Goal: Communication & Community: Answer question/provide support

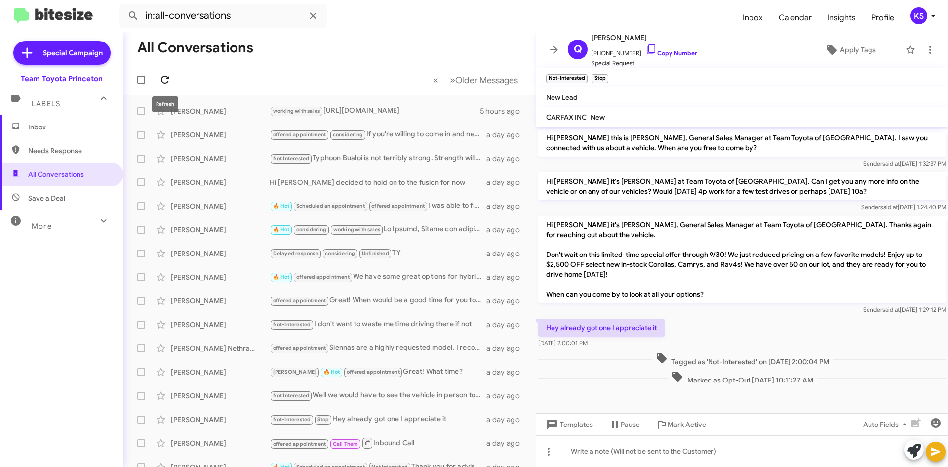
click at [162, 79] on icon at bounding box center [165, 80] width 8 height 8
click at [928, 14] on icon at bounding box center [933, 16] width 12 height 12
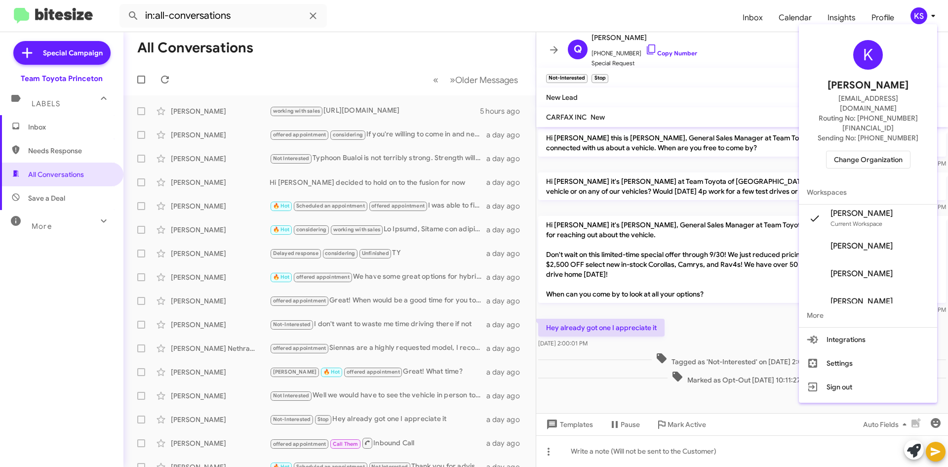
click at [869, 151] on button "Change Organization" at bounding box center [868, 160] width 84 height 18
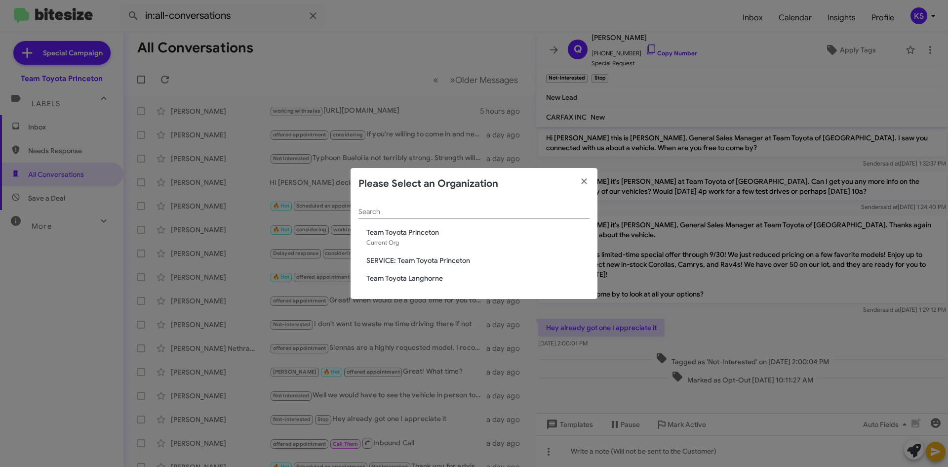
click at [421, 278] on span "Team Toyota Langhorne" at bounding box center [477, 278] width 223 height 10
click at [419, 284] on div "Search Team Toyota Princeton Current Org SERVICE: Team Toyota Princeton Team To…" at bounding box center [474, 249] width 247 height 100
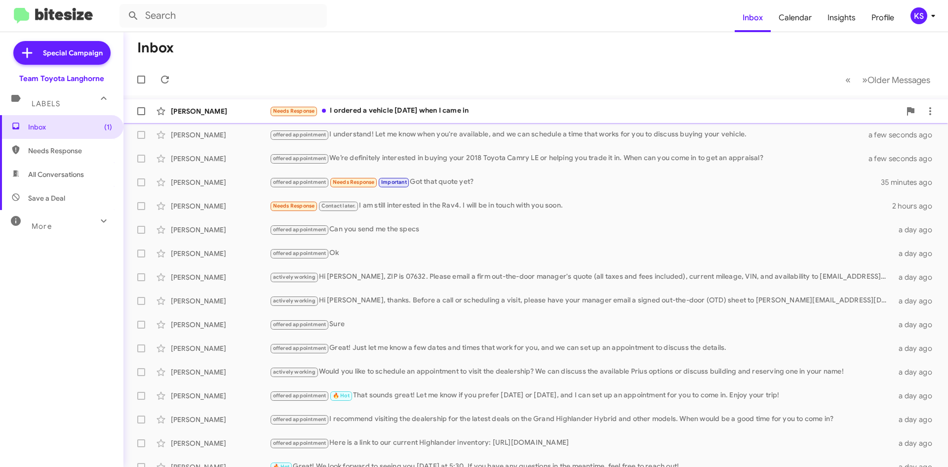
click at [424, 114] on div "Needs Response I ordered a vehicle [DATE] when I came in" at bounding box center [585, 110] width 631 height 11
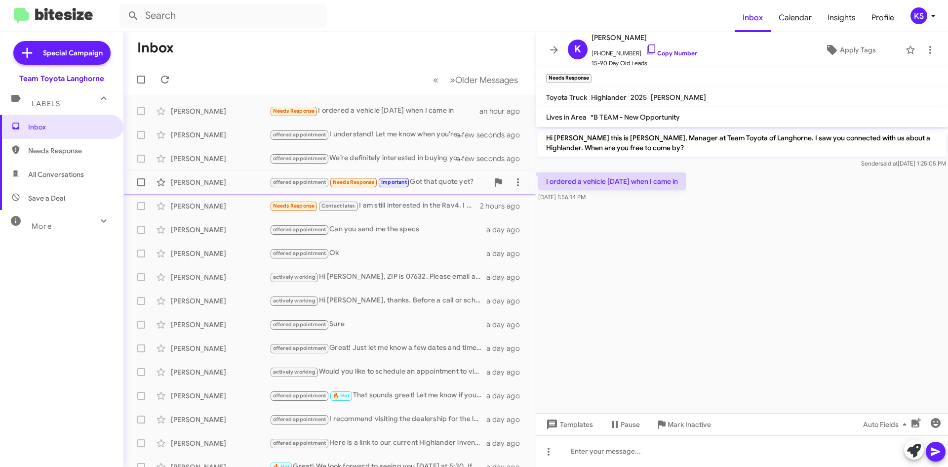
click at [443, 184] on div "offered appointment Needs Response Important Got that quote yet?" at bounding box center [379, 181] width 219 height 11
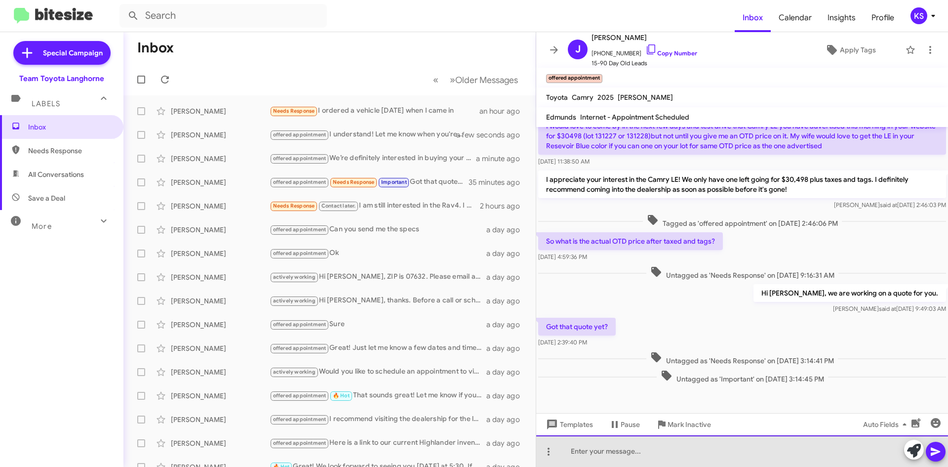
click at [654, 455] on div at bounding box center [742, 451] width 412 height 32
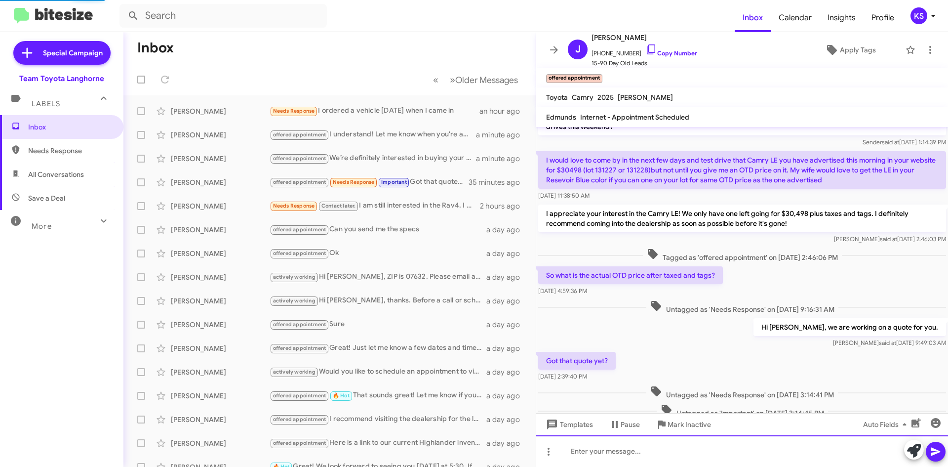
scroll to position [145, 0]
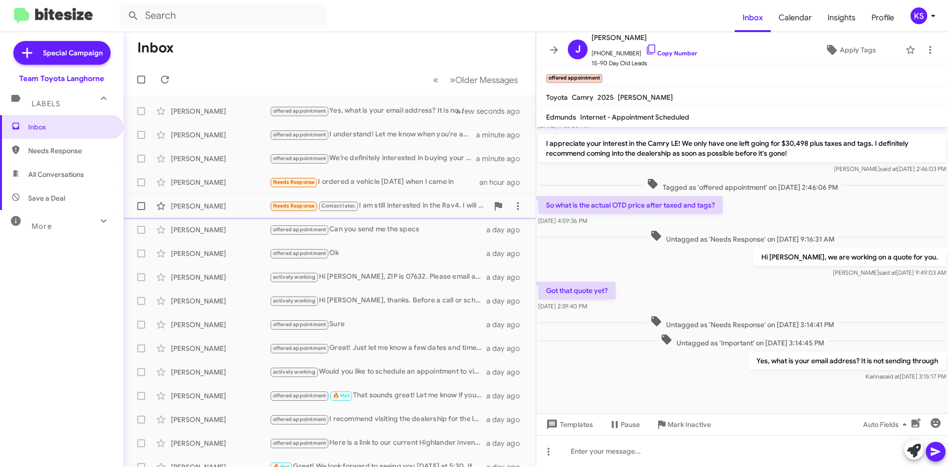
click at [381, 211] on div "Needs Response Contact later. I am still interested in the Rav4. I will be in t…" at bounding box center [379, 205] width 219 height 11
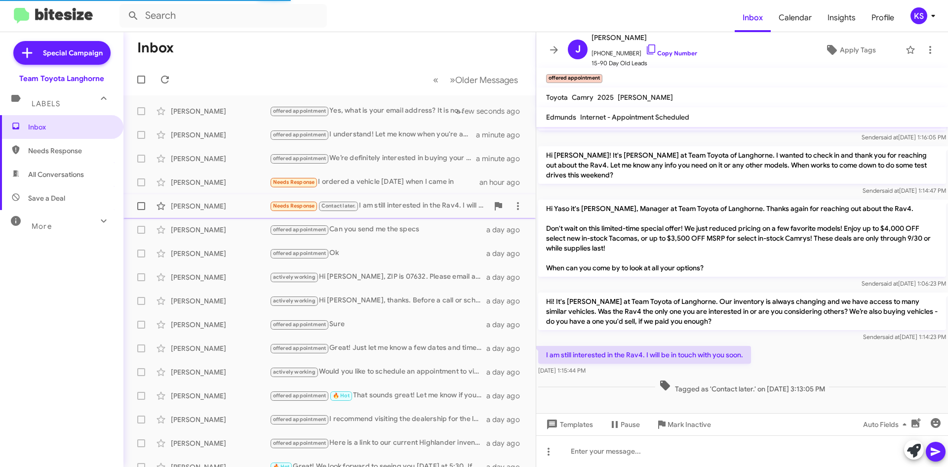
scroll to position [70, 0]
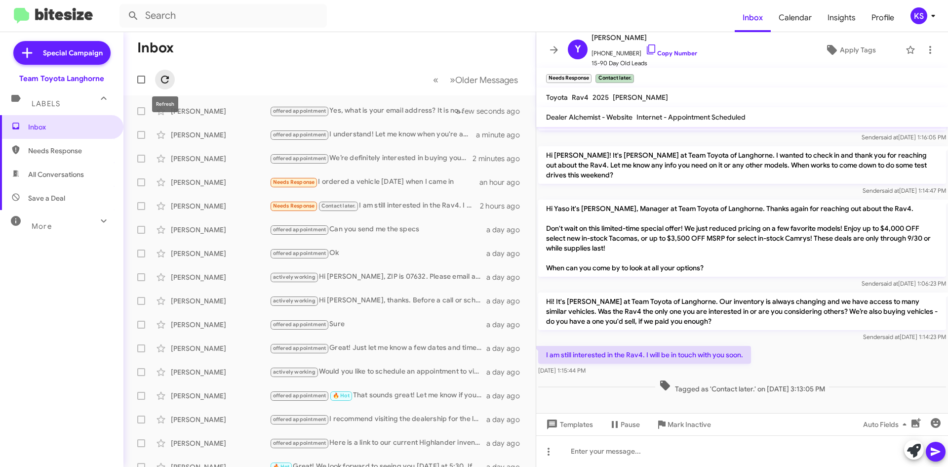
click at [170, 77] on span at bounding box center [165, 80] width 20 height 12
click at [71, 179] on span "All Conversations" at bounding box center [56, 174] width 56 height 10
type input "in:all-conversations"
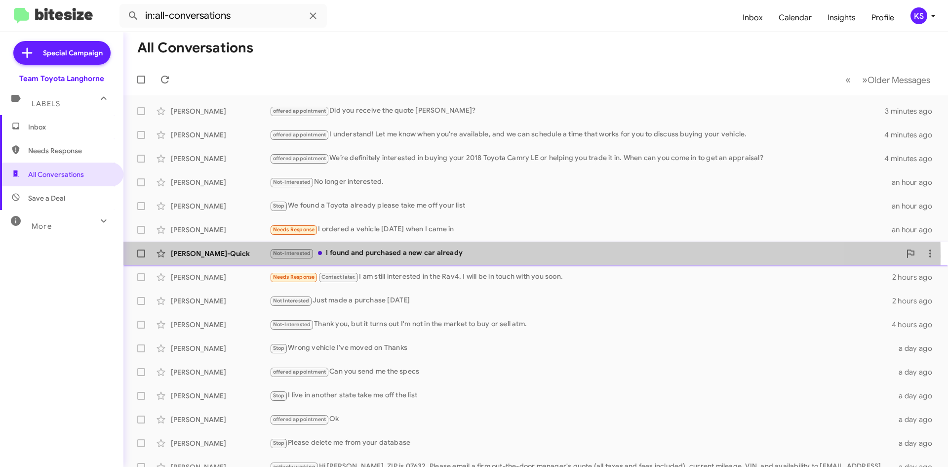
click at [453, 256] on div "Not-Interested I found and purchased a new car already" at bounding box center [585, 252] width 631 height 11
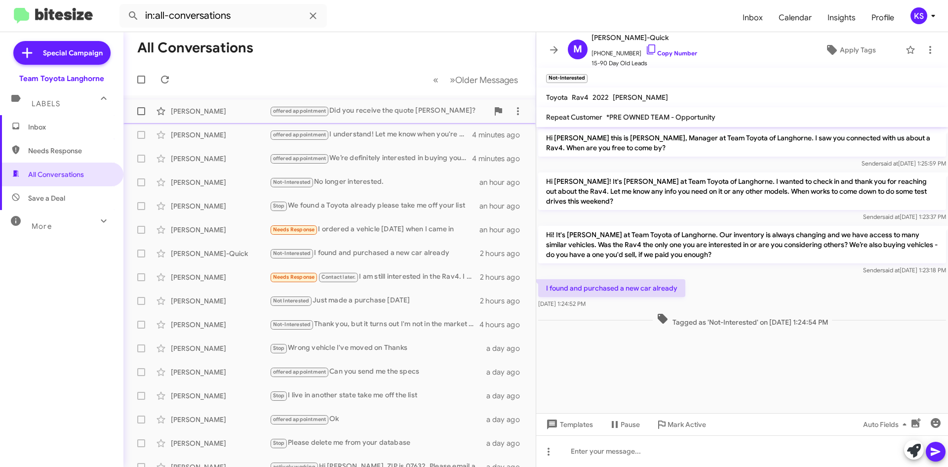
click at [379, 112] on div "offered appointment Did you receive the quote [PERSON_NAME]?" at bounding box center [379, 110] width 219 height 11
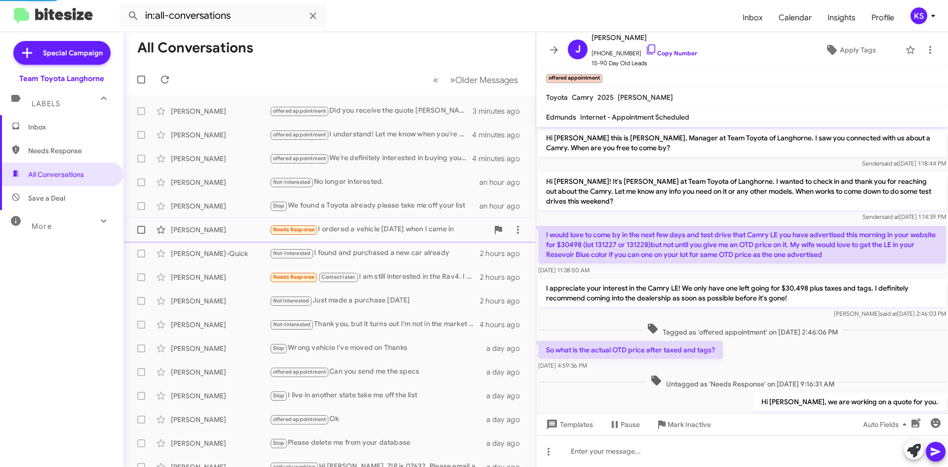
scroll to position [181, 0]
